Goal: Understand process/instructions

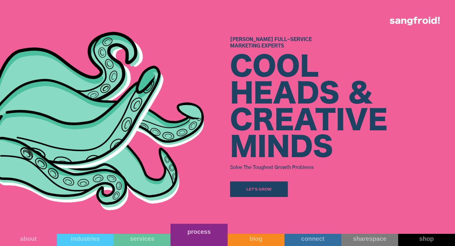
click at [198, 241] on link "process" at bounding box center [199, 235] width 57 height 22
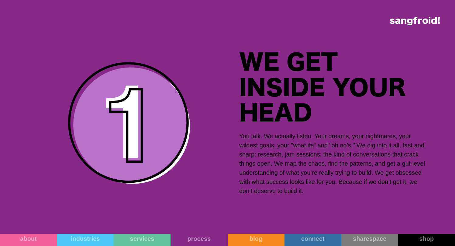
scroll to position [719, 0]
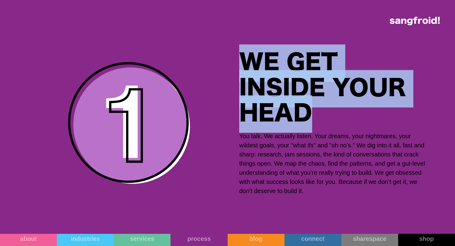
drag, startPoint x: 246, startPoint y: 53, endPoint x: 320, endPoint y: 110, distance: 92.8
click at [320, 110] on h2 "We Get Inside Your Head" at bounding box center [333, 88] width 189 height 76
copy h2 "We Get Inside Your Head"
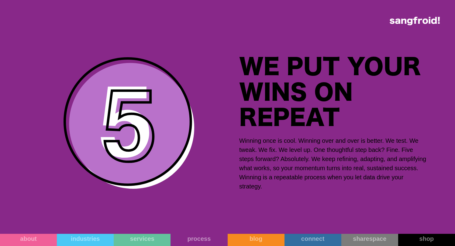
scroll to position [3325, 0]
